Goal: Check status

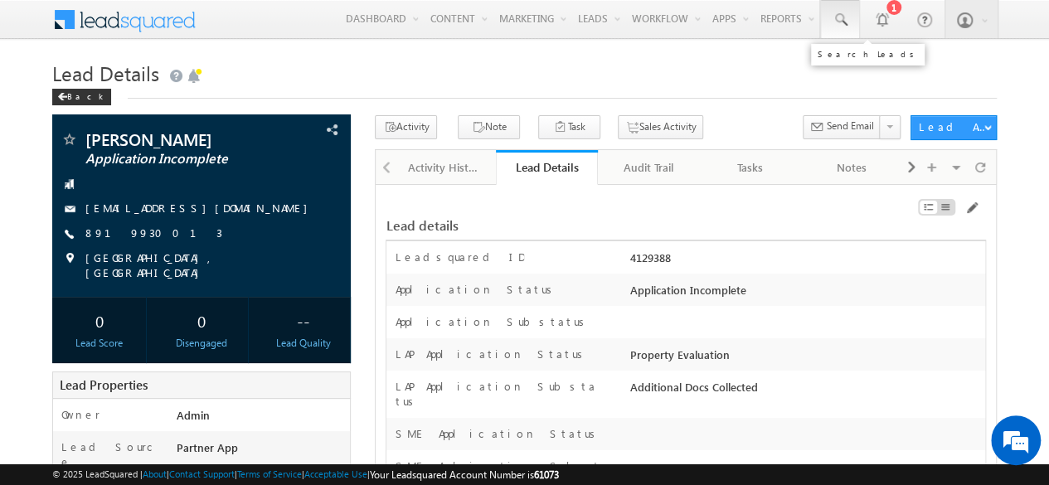
click at [835, 17] on span at bounding box center [840, 20] width 17 height 17
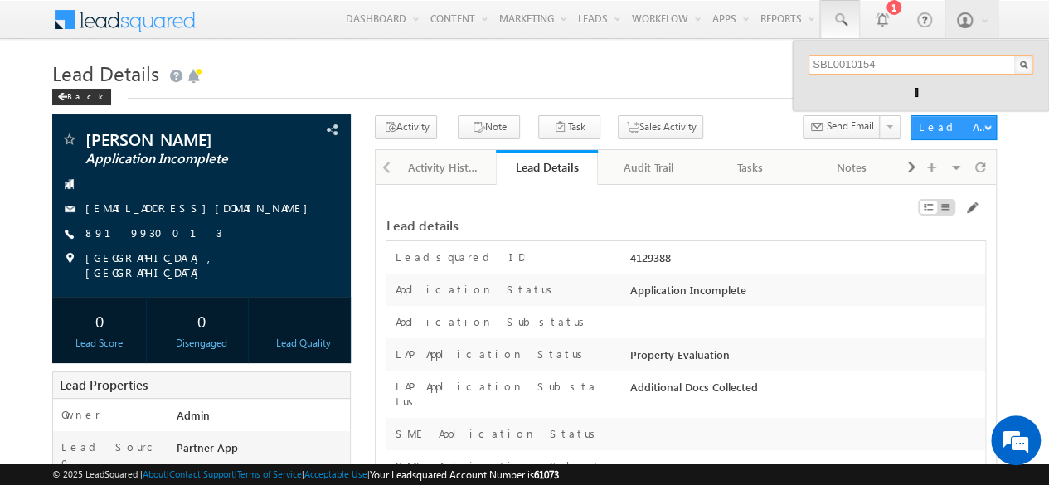
type input "SBL0010154"
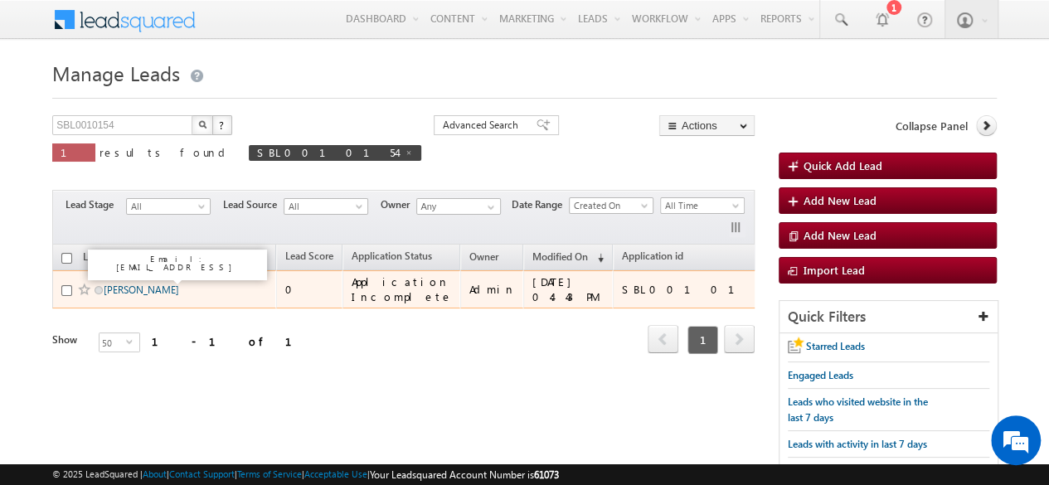
click at [117, 285] on link "[PERSON_NAME]" at bounding box center [141, 290] width 75 height 12
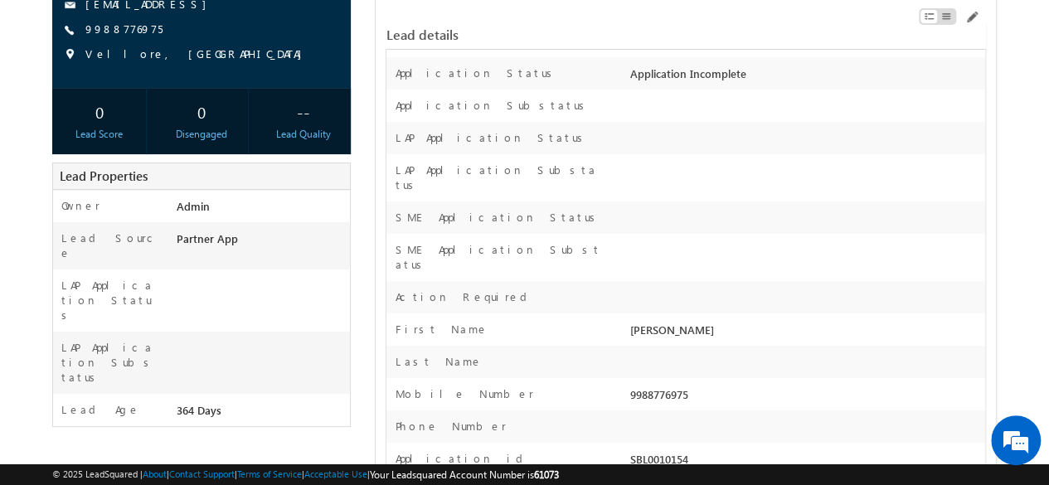
scroll to position [166, 0]
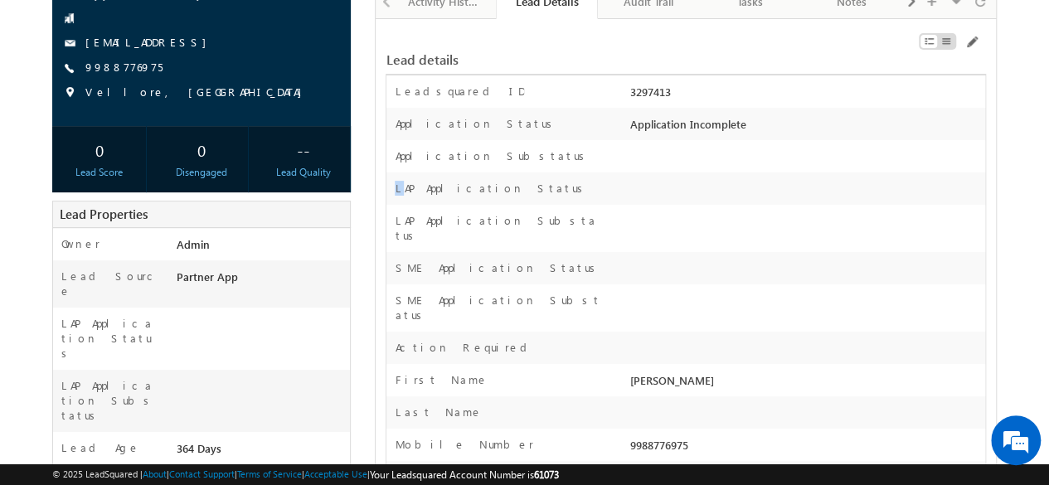
drag, startPoint x: 397, startPoint y: 187, endPoint x: 514, endPoint y: 196, distance: 117.3
click at [514, 196] on div "LAP Application Status" at bounding box center [506, 193] width 240 height 24
drag, startPoint x: 459, startPoint y: 222, endPoint x: 534, endPoint y: 221, distance: 74.6
click at [528, 220] on div "LAP Application Substatus" at bounding box center [506, 232] width 240 height 39
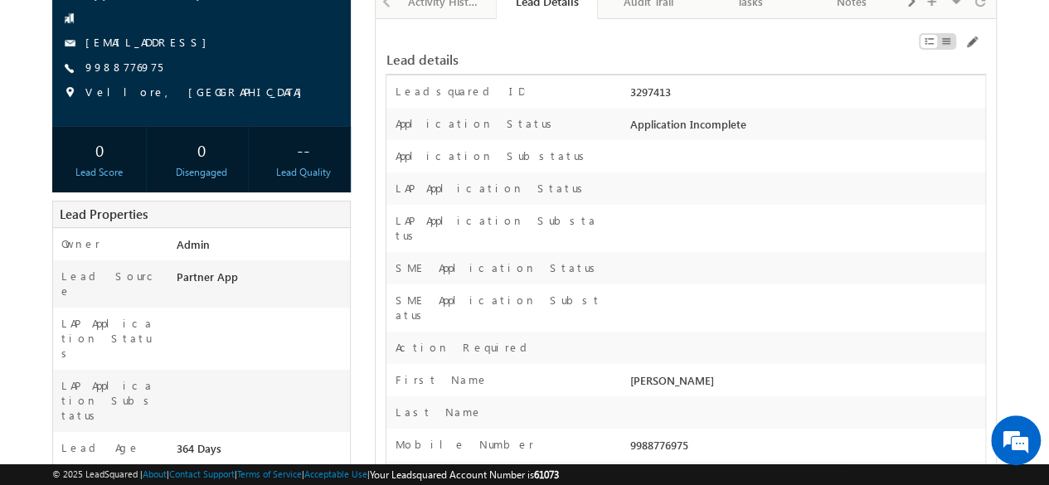
click at [411, 192] on label "LAP Application Status" at bounding box center [491, 188] width 193 height 15
click at [496, 231] on div "LAP Application Substatus" at bounding box center [506, 232] width 240 height 39
click at [502, 226] on div "LAP Application Substatus" at bounding box center [506, 232] width 240 height 39
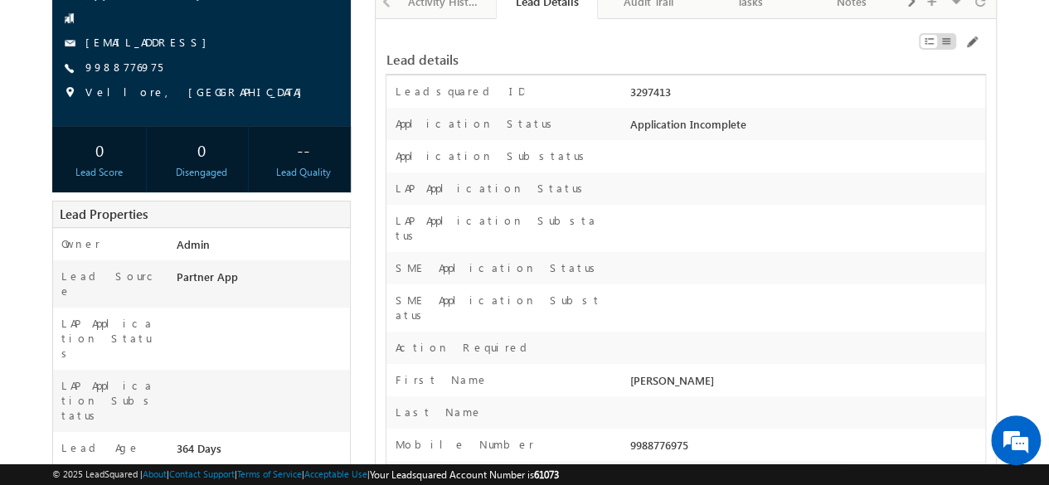
click at [509, 225] on label "LAP Application Substatus" at bounding box center [499, 228] width 208 height 30
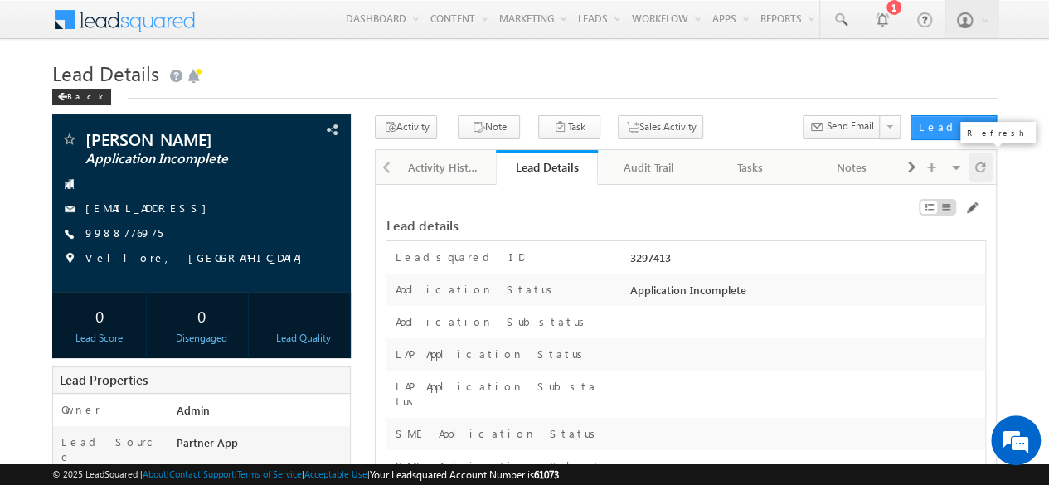
click at [987, 165] on div at bounding box center [980, 167] width 24 height 29
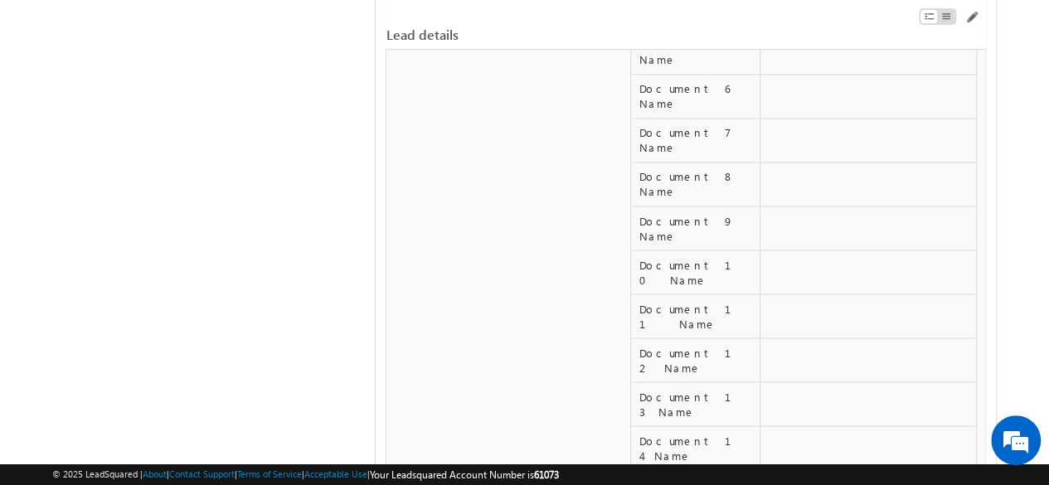
scroll to position [15628, 0]
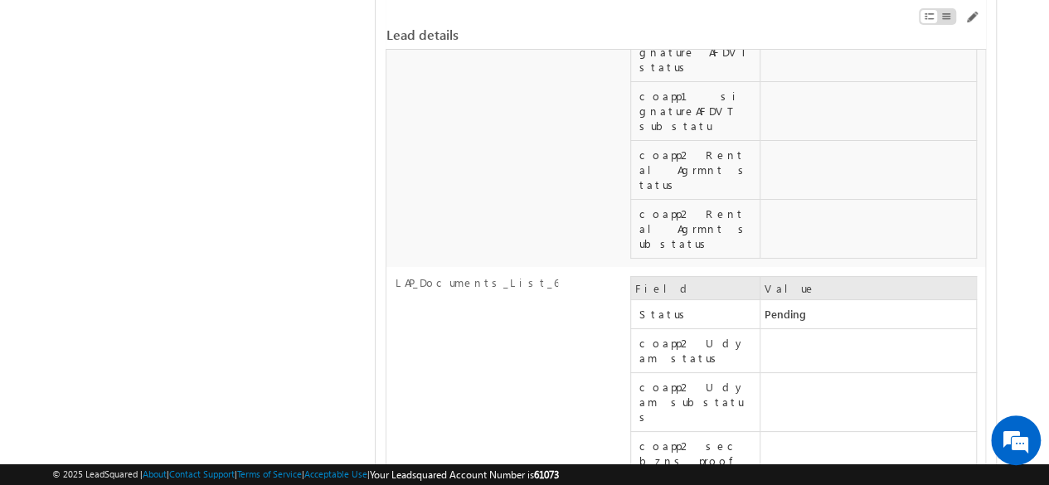
drag, startPoint x: 642, startPoint y: 246, endPoint x: 663, endPoint y: 254, distance: 22.8
